Goal: Transaction & Acquisition: Purchase product/service

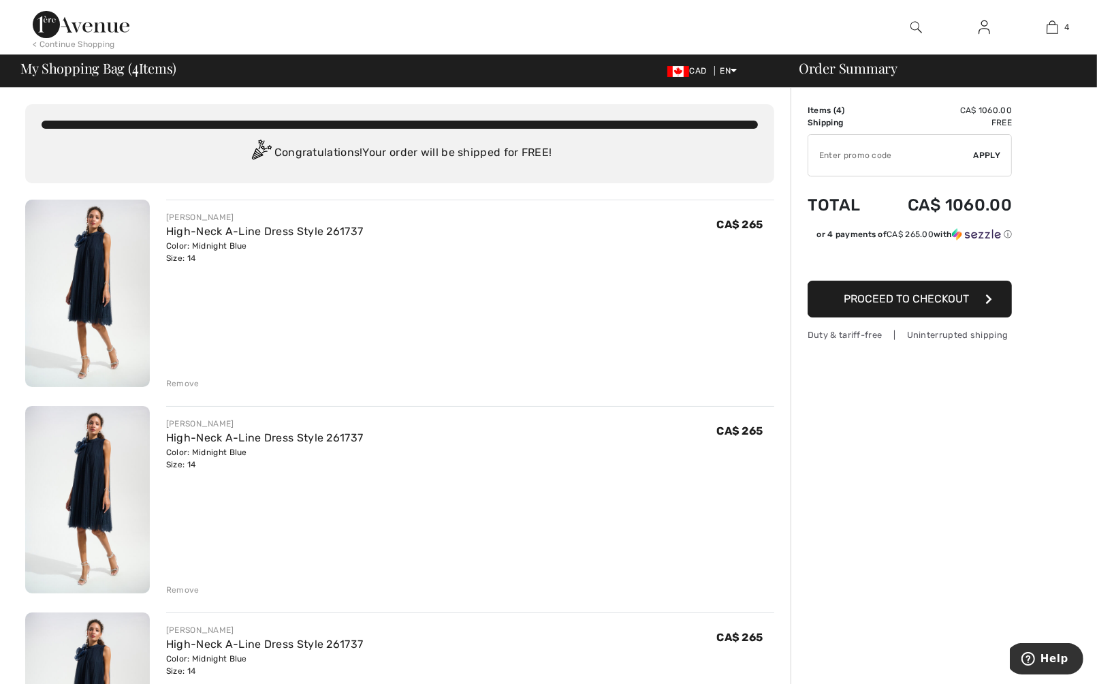
click at [177, 381] on div "Remove" at bounding box center [182, 383] width 33 height 12
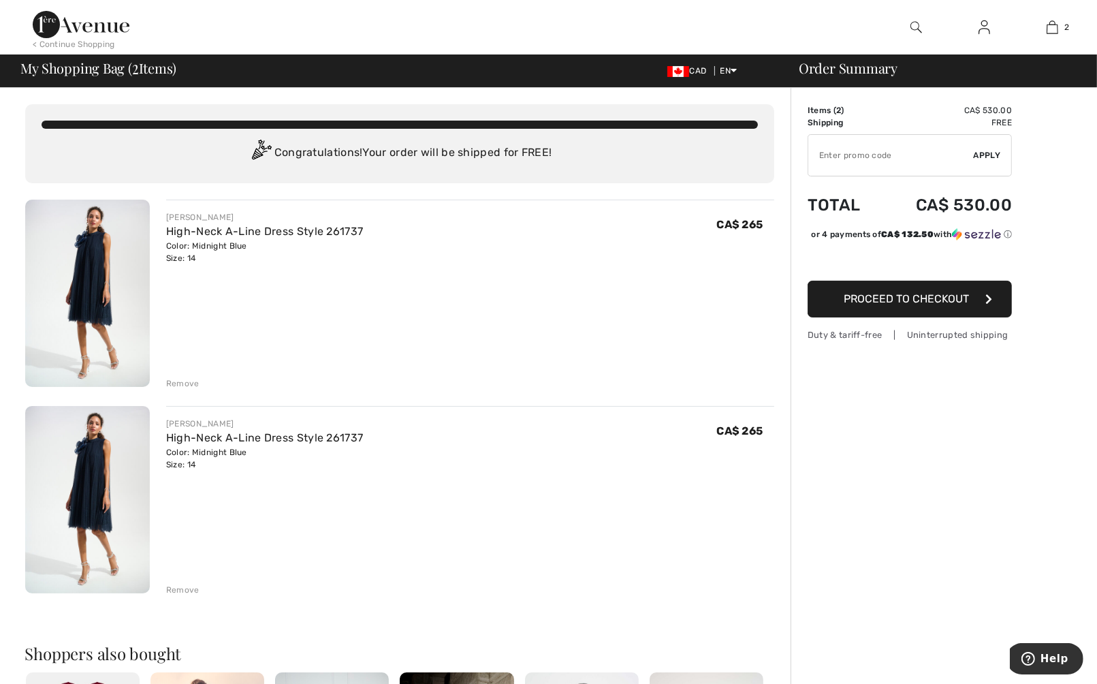
click at [177, 381] on div "Remove" at bounding box center [182, 383] width 33 height 12
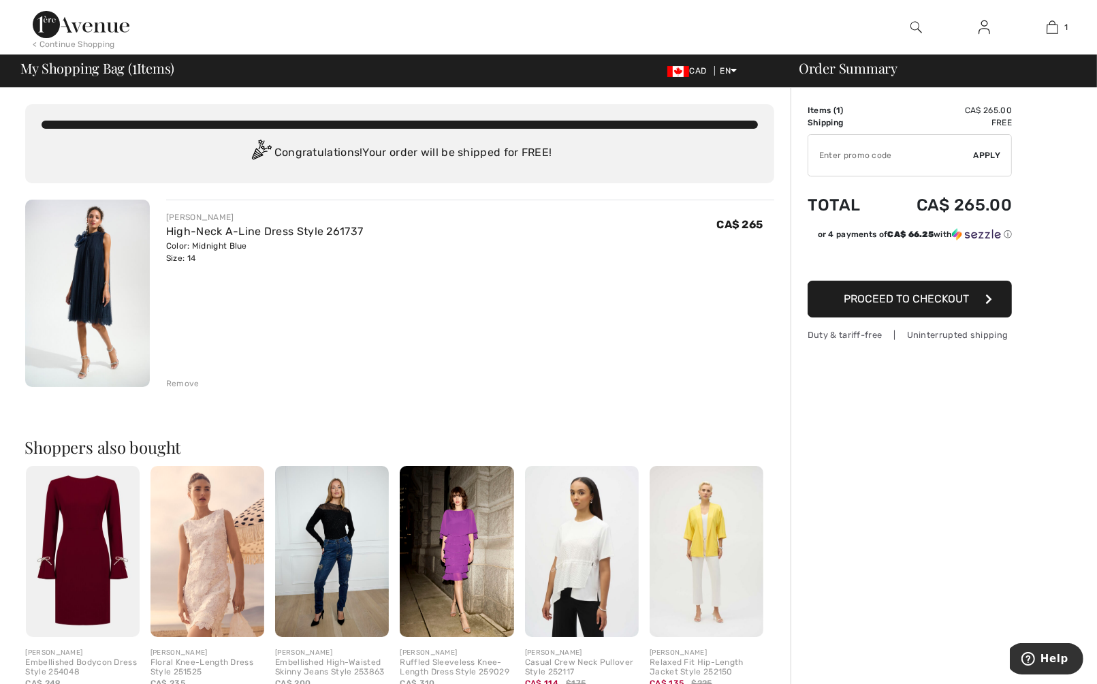
click at [912, 296] on span "Proceed to Checkout" at bounding box center [906, 298] width 125 height 13
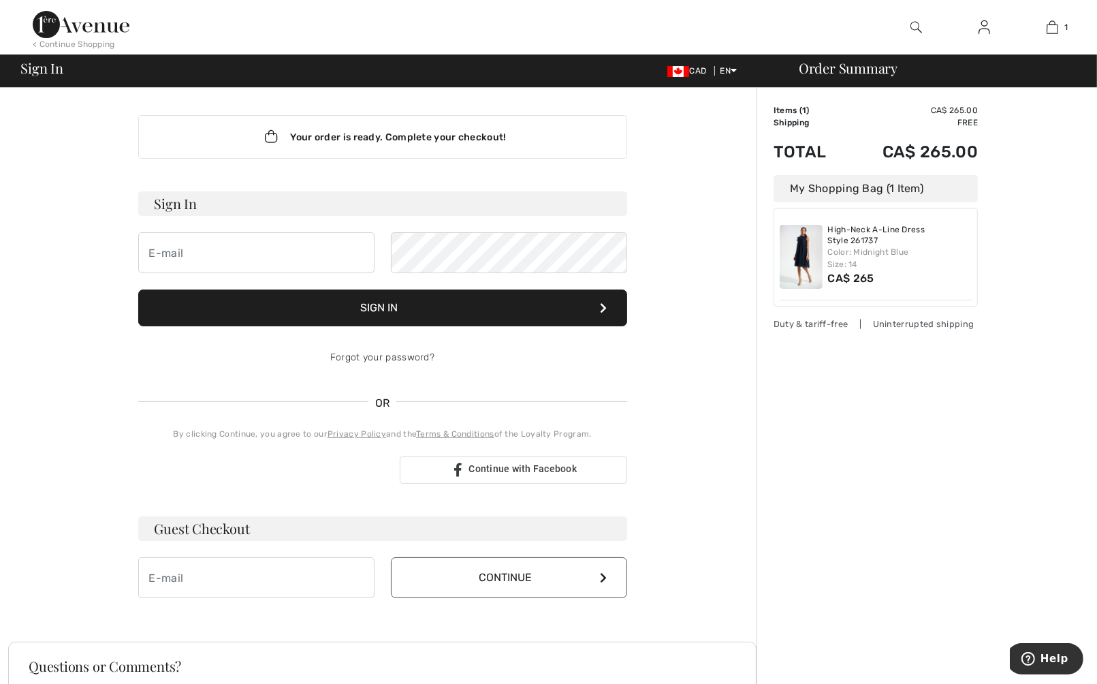
click at [205, 526] on h3 "Guest Checkout" at bounding box center [382, 528] width 489 height 25
click at [159, 576] on input "email" at bounding box center [256, 577] width 236 height 41
type input "klassen_klan@telus.net"
click at [602, 574] on icon at bounding box center [603, 577] width 7 height 11
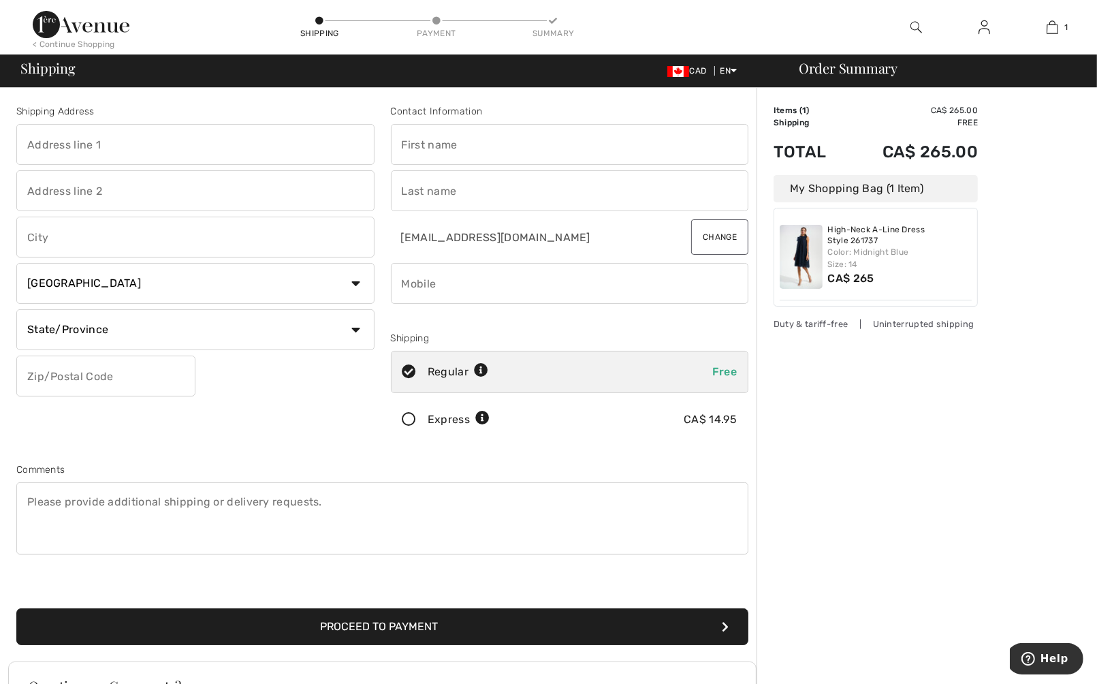
click at [26, 142] on input "text" at bounding box center [195, 144] width 358 height 41
type input "6338 49 Avenue"
click at [93, 190] on input "text" at bounding box center [195, 190] width 358 height 41
click at [27, 242] on input "text" at bounding box center [195, 237] width 358 height 41
type input "Delta"
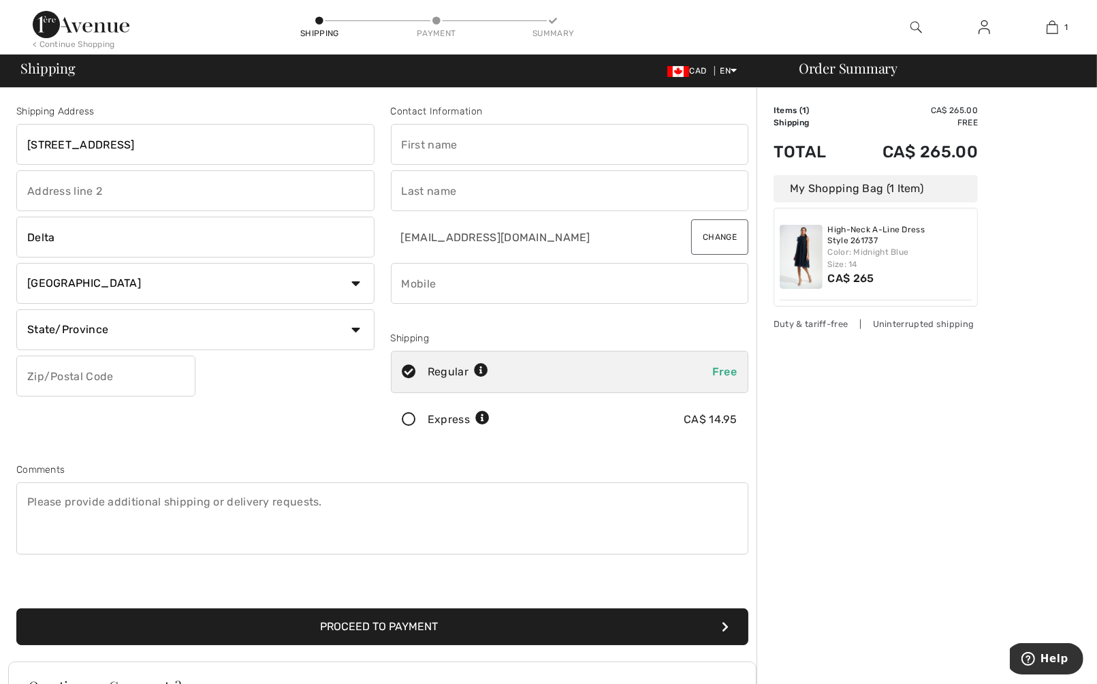
click at [356, 331] on select "State/Province Alberta British Columbia Manitoba New Brunswick Newfoundland and…" at bounding box center [195, 329] width 358 height 41
select select "BC"
click at [16, 309] on select "State/Province Alberta British Columbia Manitoba New Brunswick Newfoundland and…" at bounding box center [195, 329] width 358 height 41
click at [79, 372] on input "text" at bounding box center [105, 375] width 179 height 41
type input "V4K5A1"
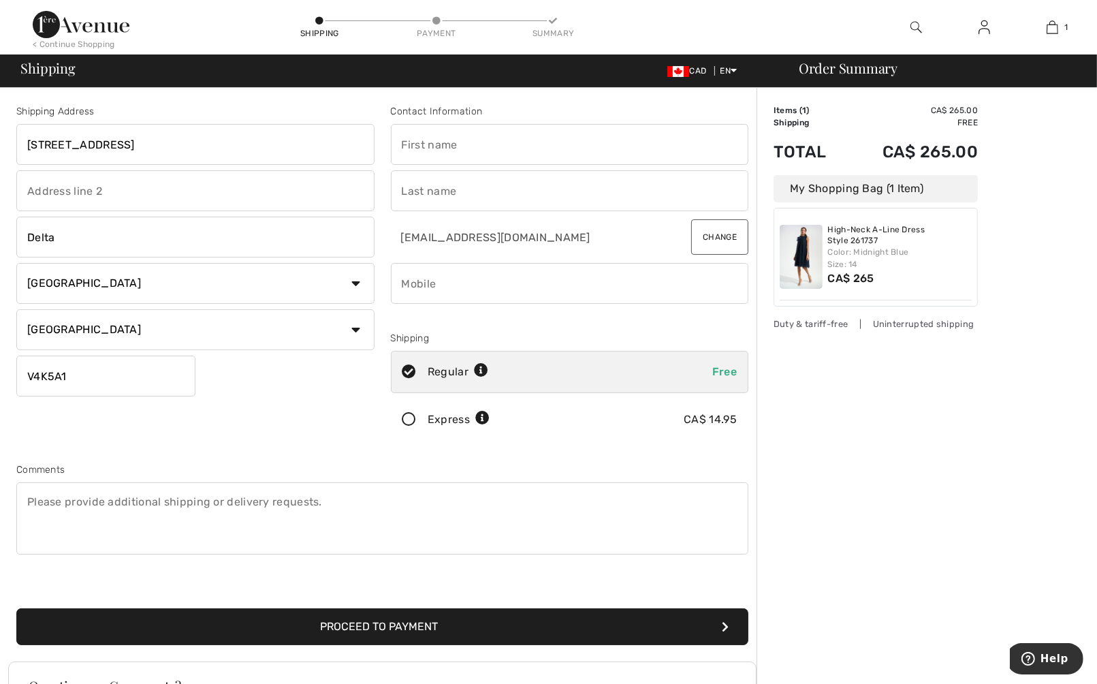
click at [406, 144] on input "text" at bounding box center [570, 144] width 358 height 41
type input "[PERSON_NAME]"
click at [409, 189] on input "text" at bounding box center [570, 190] width 358 height 41
type input "[PERSON_NAME]"
click at [404, 285] on input "phone" at bounding box center [570, 283] width 358 height 41
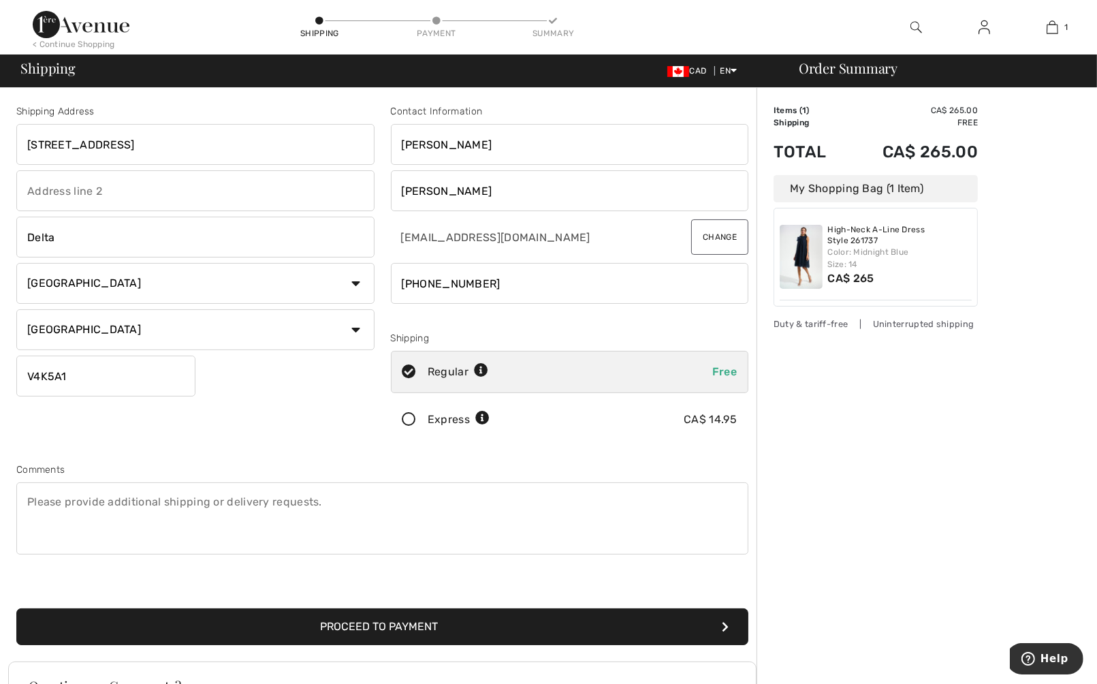
type input "6049401052"
click at [27, 502] on textarea at bounding box center [382, 518] width 732 height 72
click at [120, 498] on textarea "Must have before October" at bounding box center [382, 518] width 732 height 72
click at [155, 494] on textarea "Must have by October" at bounding box center [382, 518] width 732 height 72
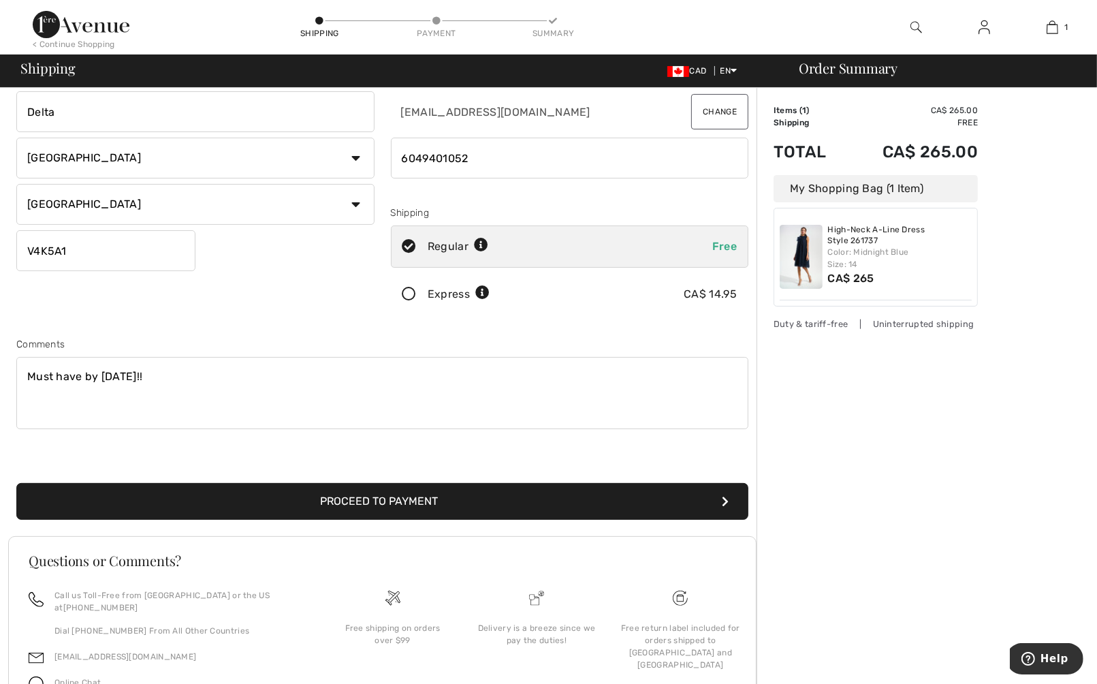
scroll to position [53, 0]
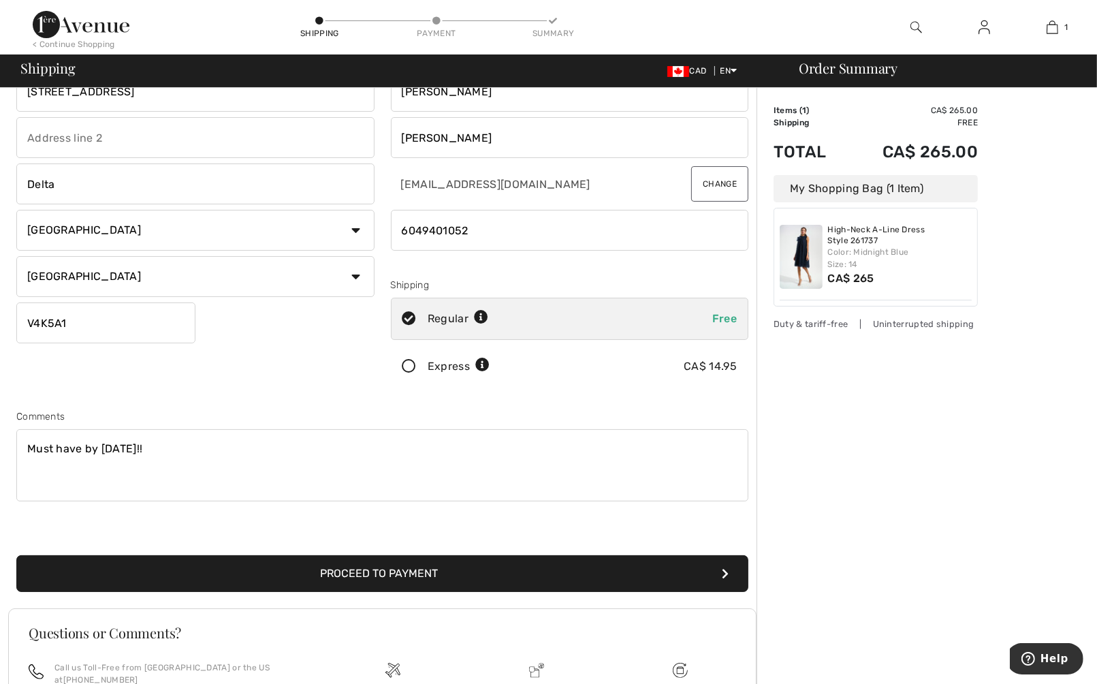
type textarea "Must have by October 8th, 2025!!"
click at [724, 568] on icon "submit" at bounding box center [725, 573] width 7 height 11
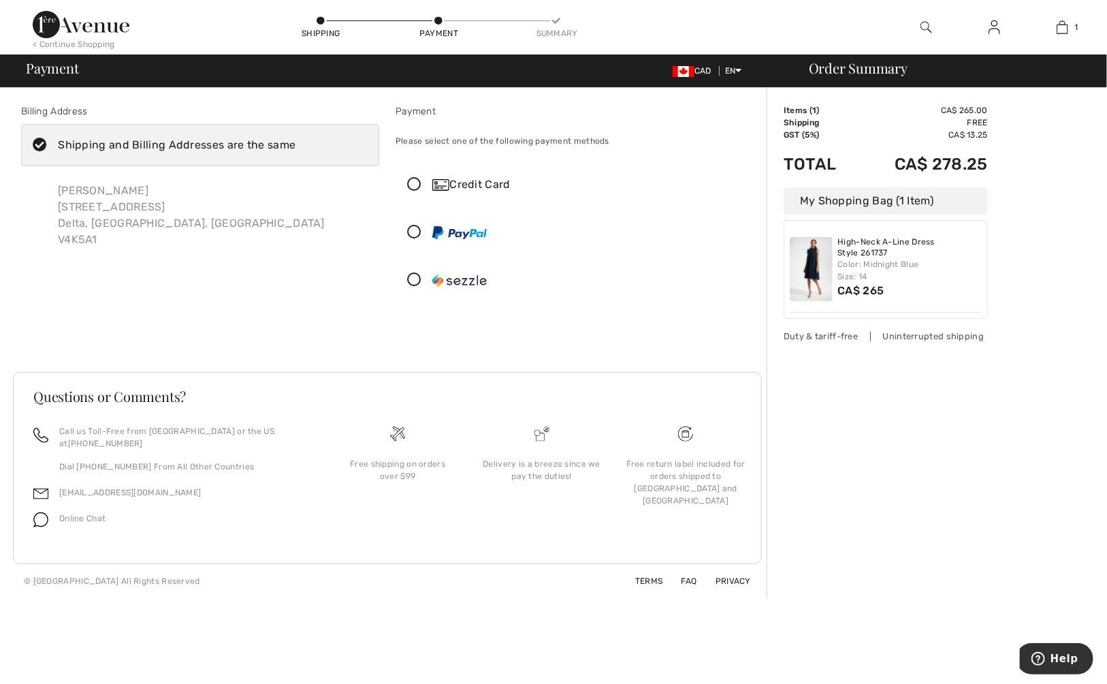
click at [414, 231] on icon at bounding box center [414, 232] width 36 height 14
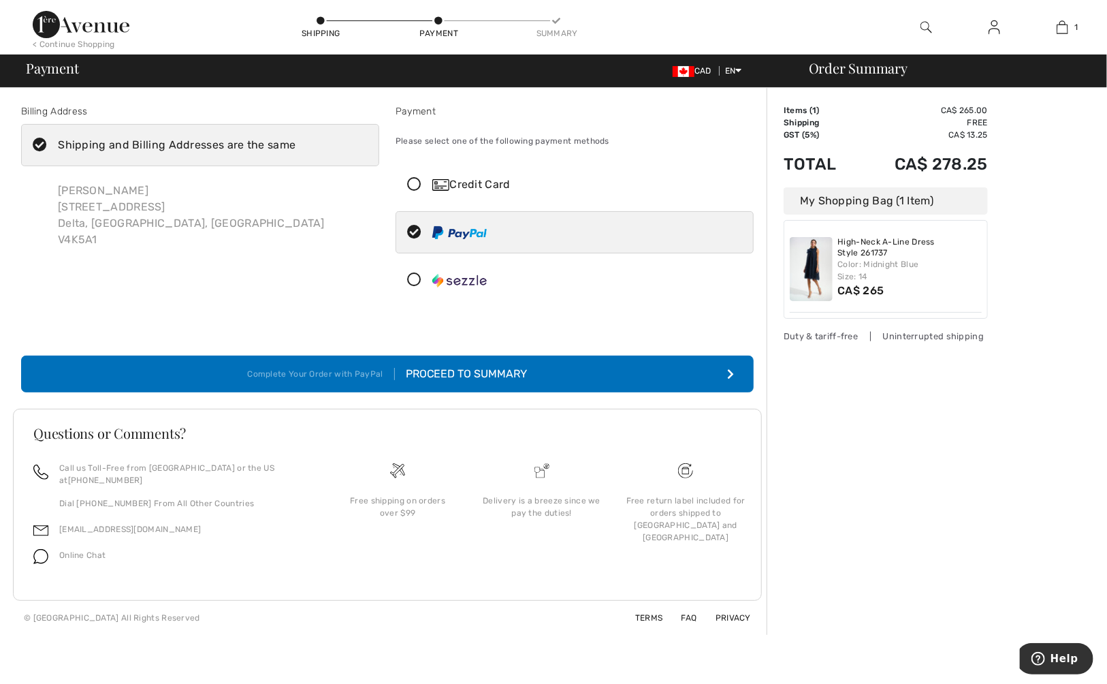
click at [731, 369] on icon "submit" at bounding box center [730, 373] width 7 height 11
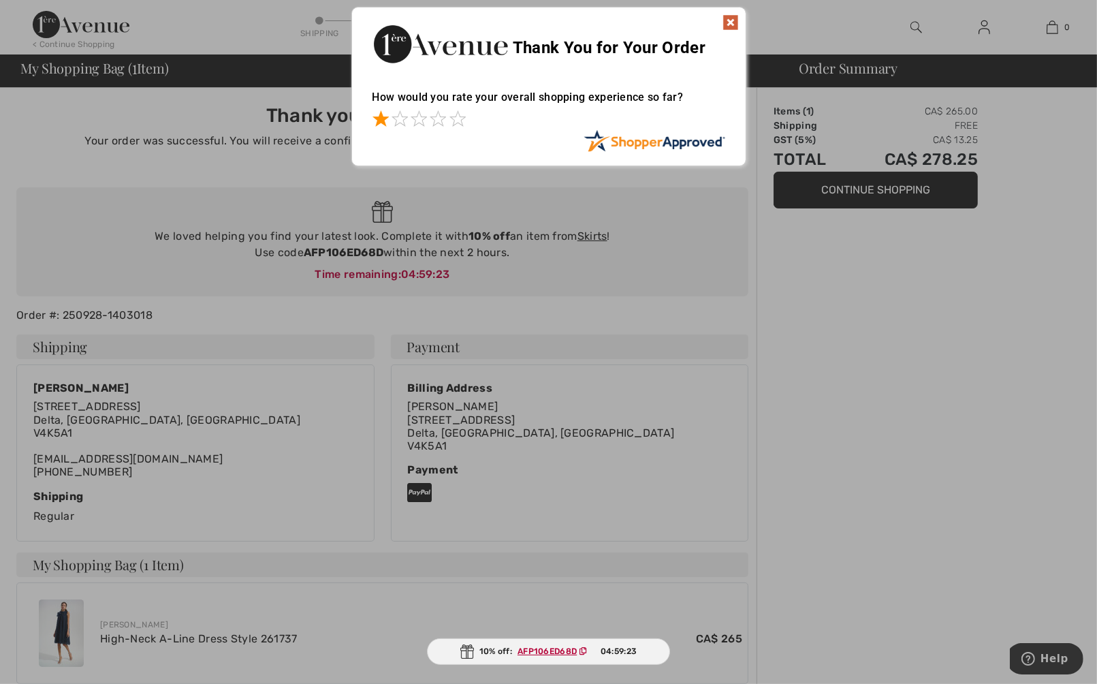
click at [377, 118] on span at bounding box center [380, 118] width 16 height 16
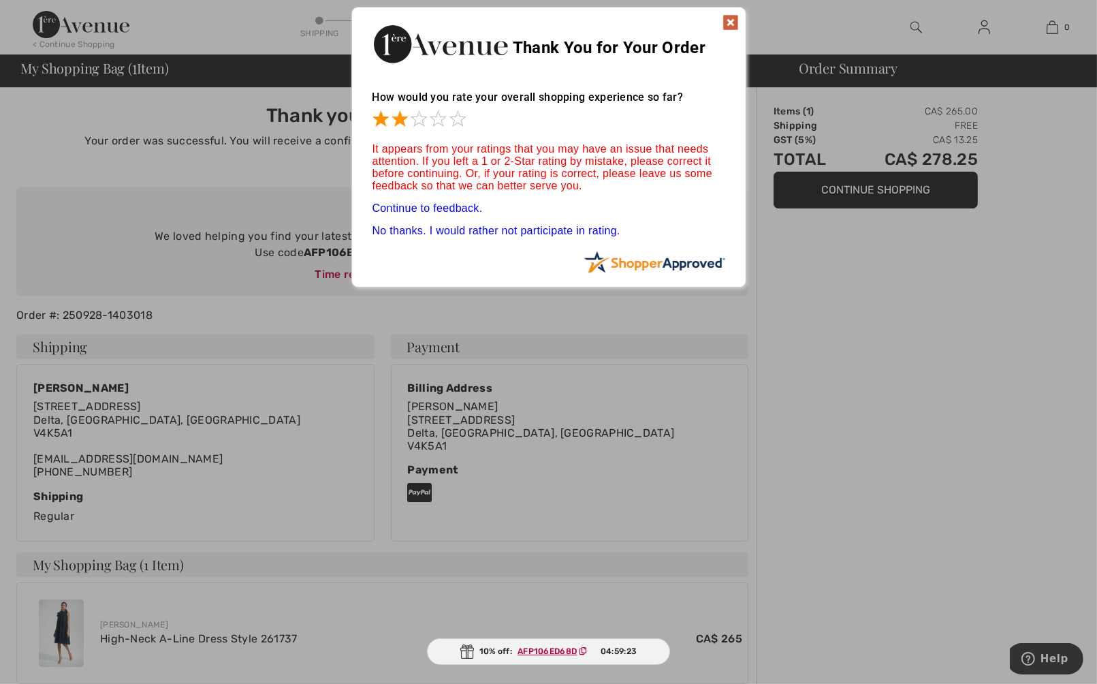
click at [398, 118] on span at bounding box center [399, 118] width 16 height 16
click at [418, 119] on span at bounding box center [419, 118] width 16 height 16
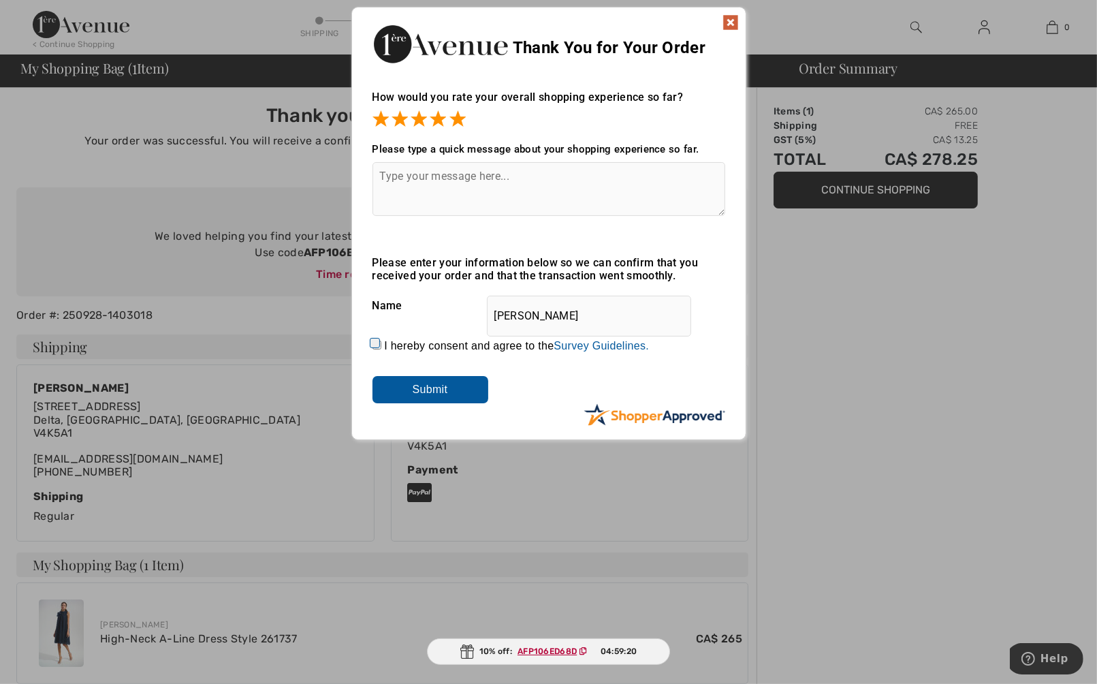
click at [454, 119] on span at bounding box center [457, 118] width 16 height 16
click at [444, 390] on input "Submit" at bounding box center [430, 389] width 116 height 27
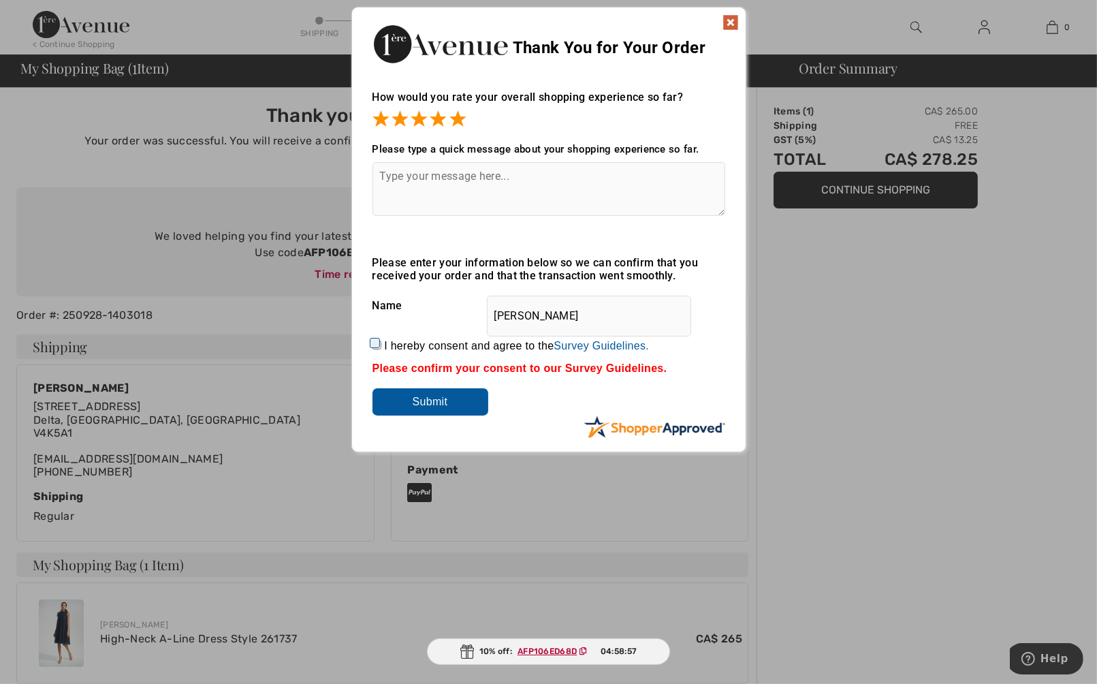
click at [414, 398] on input "Submit" at bounding box center [430, 401] width 116 height 27
click at [458, 119] on span at bounding box center [457, 118] width 16 height 16
click at [729, 19] on img at bounding box center [730, 22] width 16 height 16
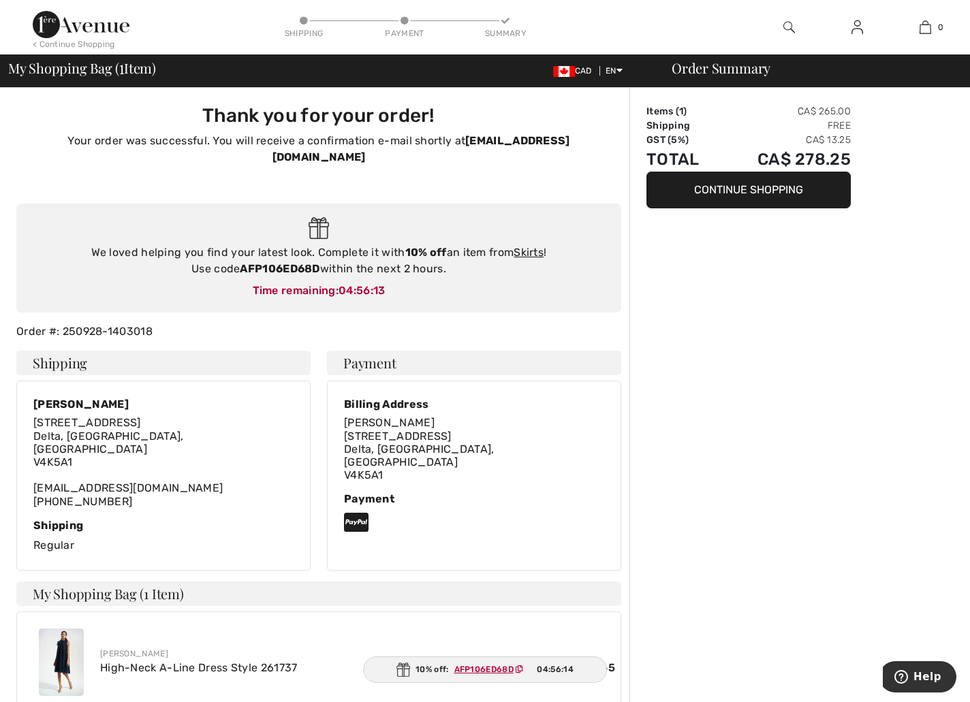
click at [25, 119] on h3 "Thank you for your order!" at bounding box center [319, 115] width 588 height 23
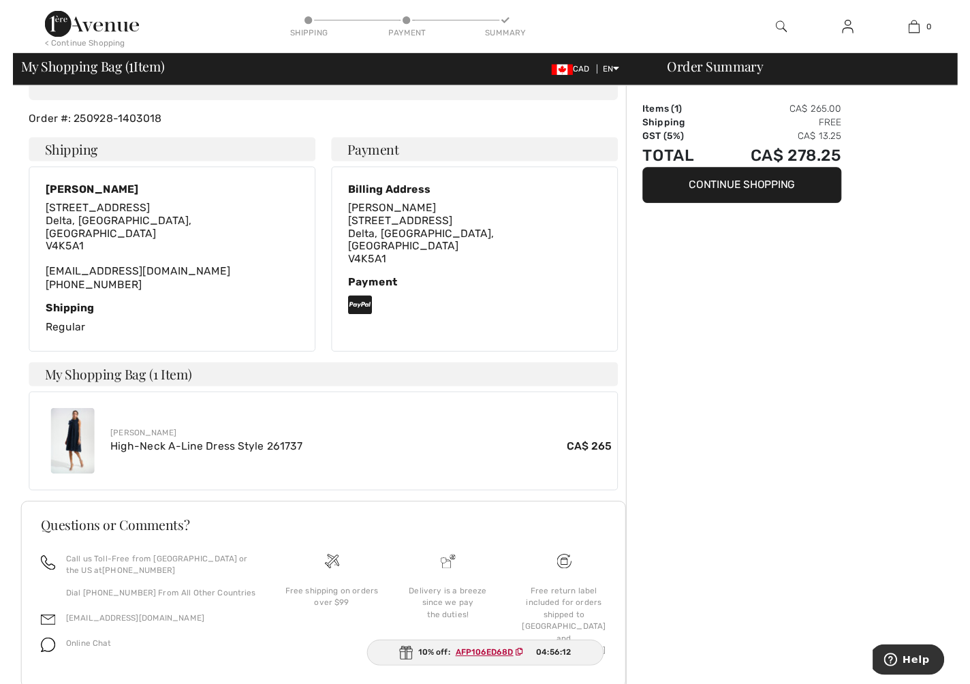
scroll to position [217, 0]
